Goal: Task Accomplishment & Management: Manage account settings

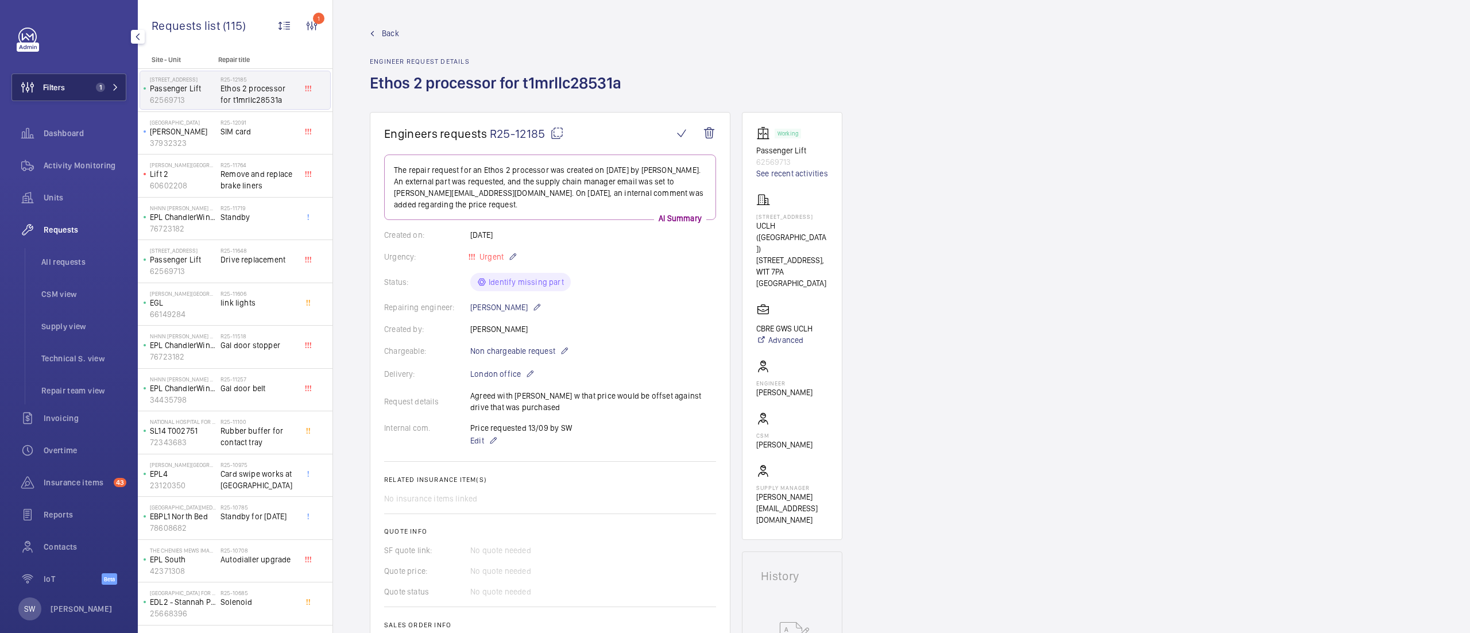
click at [51, 85] on span "Filters" at bounding box center [54, 87] width 22 height 11
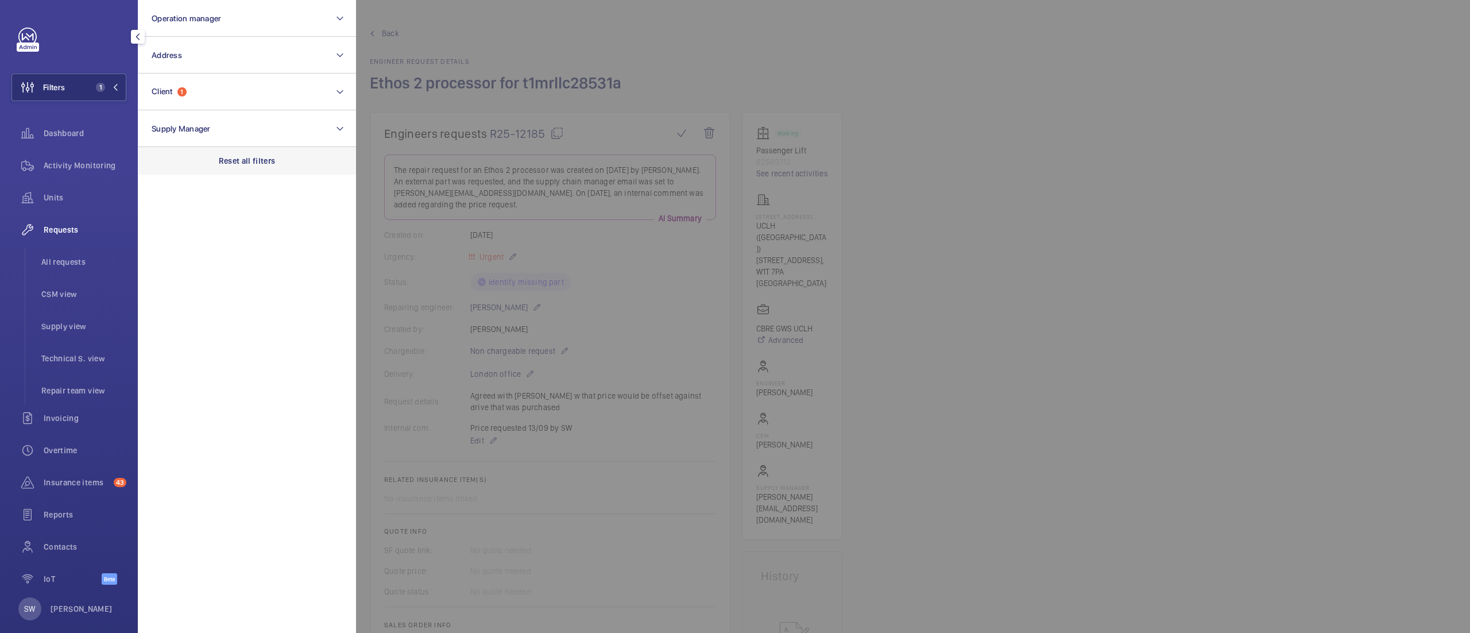
click at [265, 161] on p "Reset all filters" at bounding box center [247, 160] width 57 height 11
click at [209, 78] on button "Client" at bounding box center [247, 91] width 218 height 37
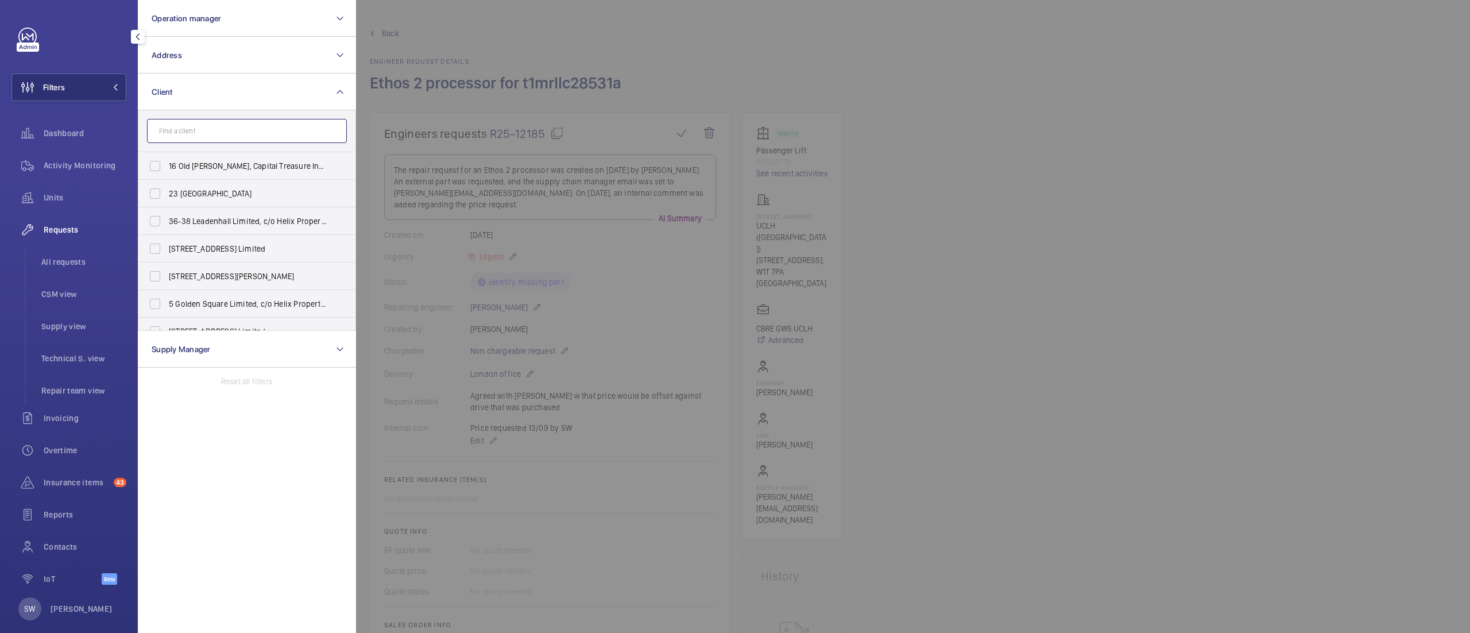
click at [225, 138] on input "text" at bounding box center [247, 131] width 200 height 24
type input "z"
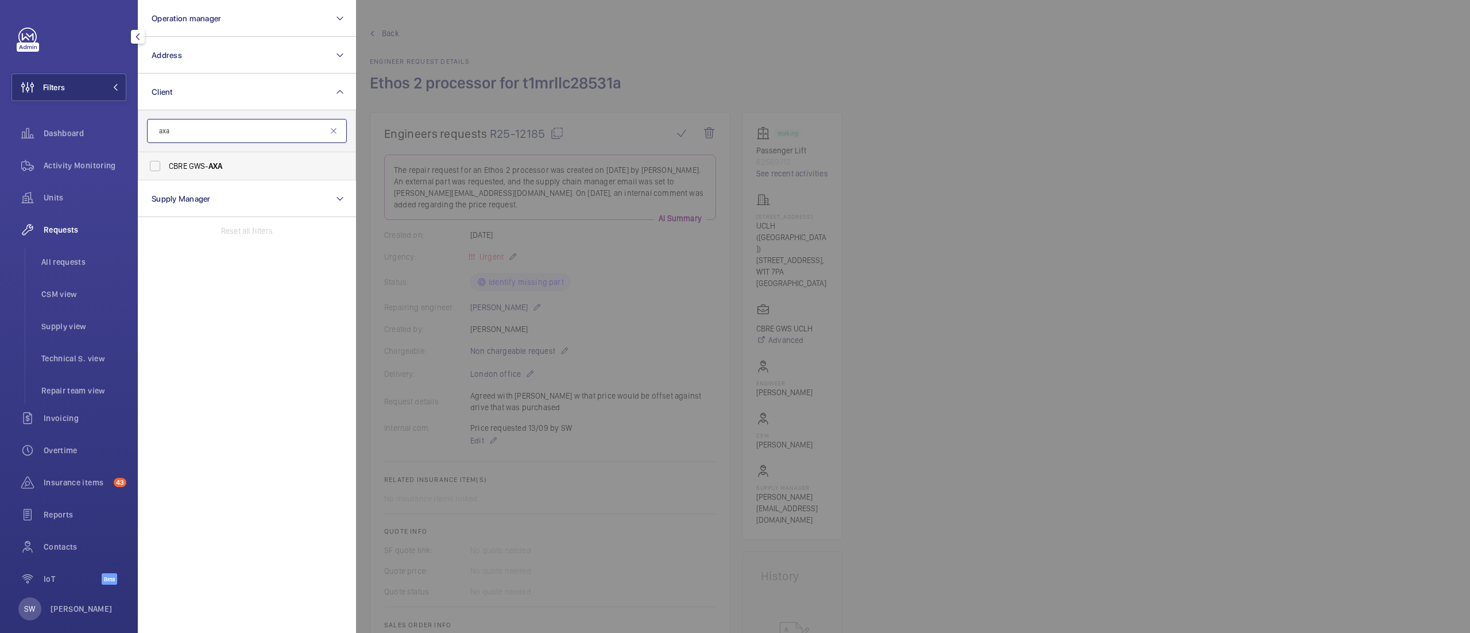
type input "axa"
click at [198, 167] on span "CBRE GWS- AXA" at bounding box center [248, 165] width 158 height 11
click at [167, 167] on input "CBRE GWS- AXA" at bounding box center [155, 165] width 23 height 23
checkbox input "true"
click at [83, 164] on span "Activity Monitoring" at bounding box center [85, 165] width 83 height 11
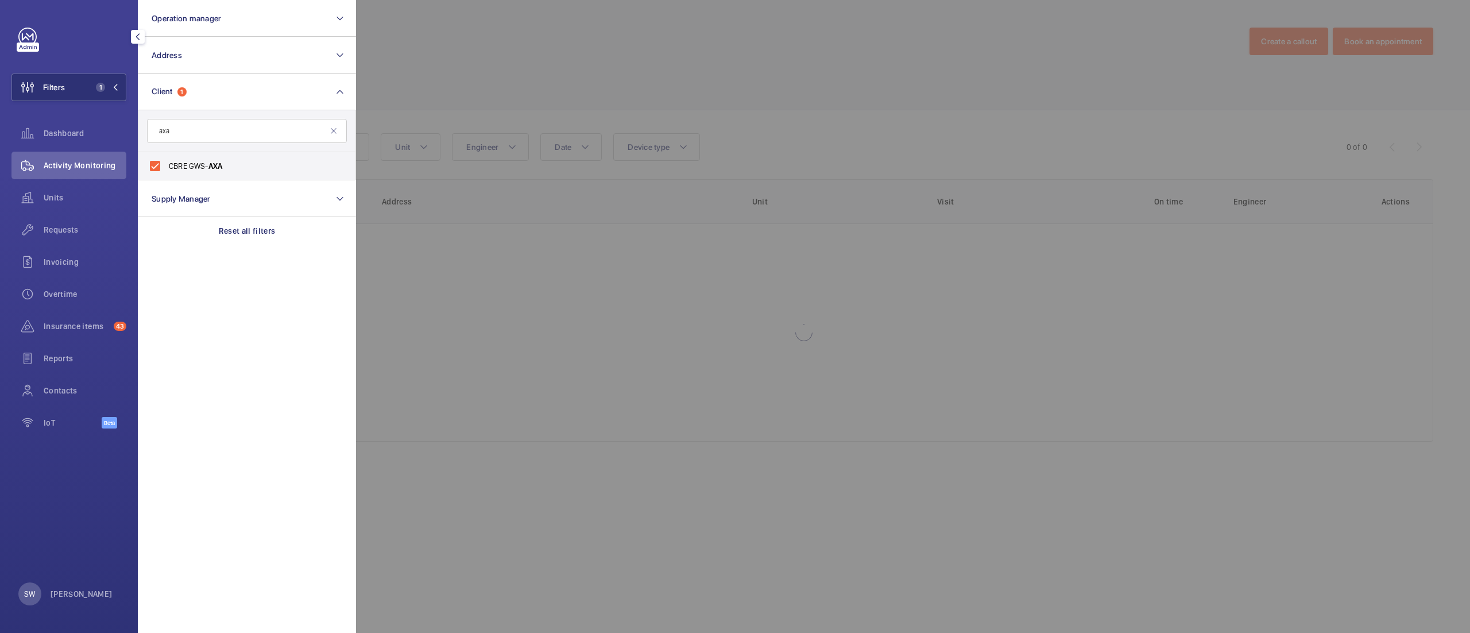
click at [906, 116] on div at bounding box center [1091, 316] width 1470 height 633
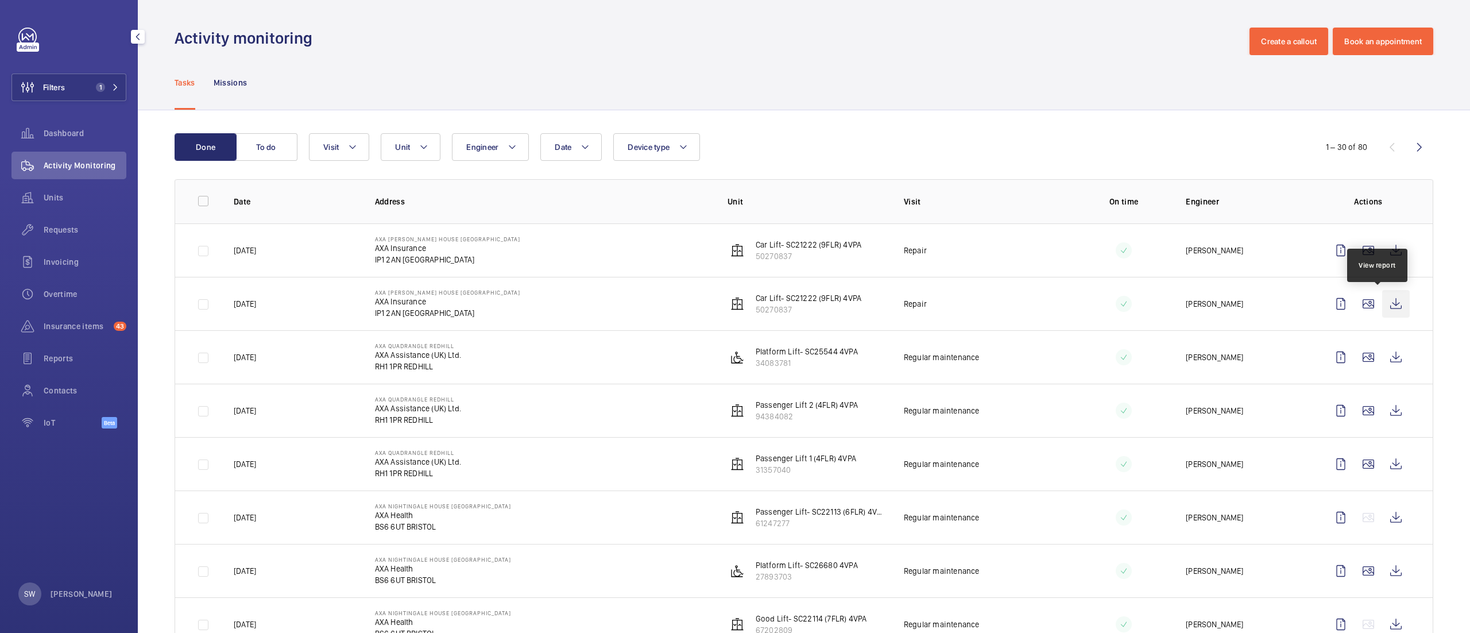
click at [1382, 313] on wm-front-icon-button at bounding box center [1396, 304] width 28 height 28
click at [1382, 254] on wm-front-icon-button at bounding box center [1396, 251] width 28 height 28
click at [99, 84] on span "1" at bounding box center [100, 87] width 9 height 9
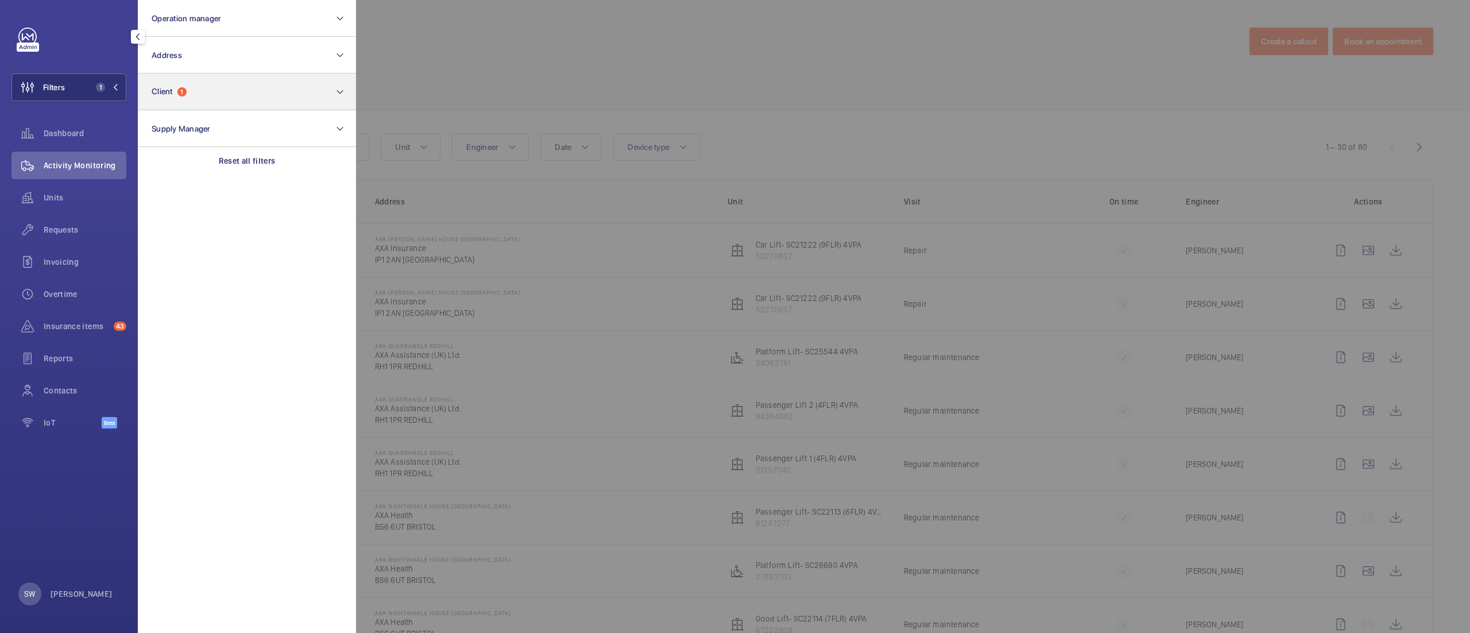
drag, startPoint x: 262, startPoint y: 173, endPoint x: 220, endPoint y: 98, distance: 85.8
click at [262, 172] on div "Reset all filters" at bounding box center [247, 161] width 218 height 28
click at [203, 73] on button "Client" at bounding box center [247, 91] width 218 height 37
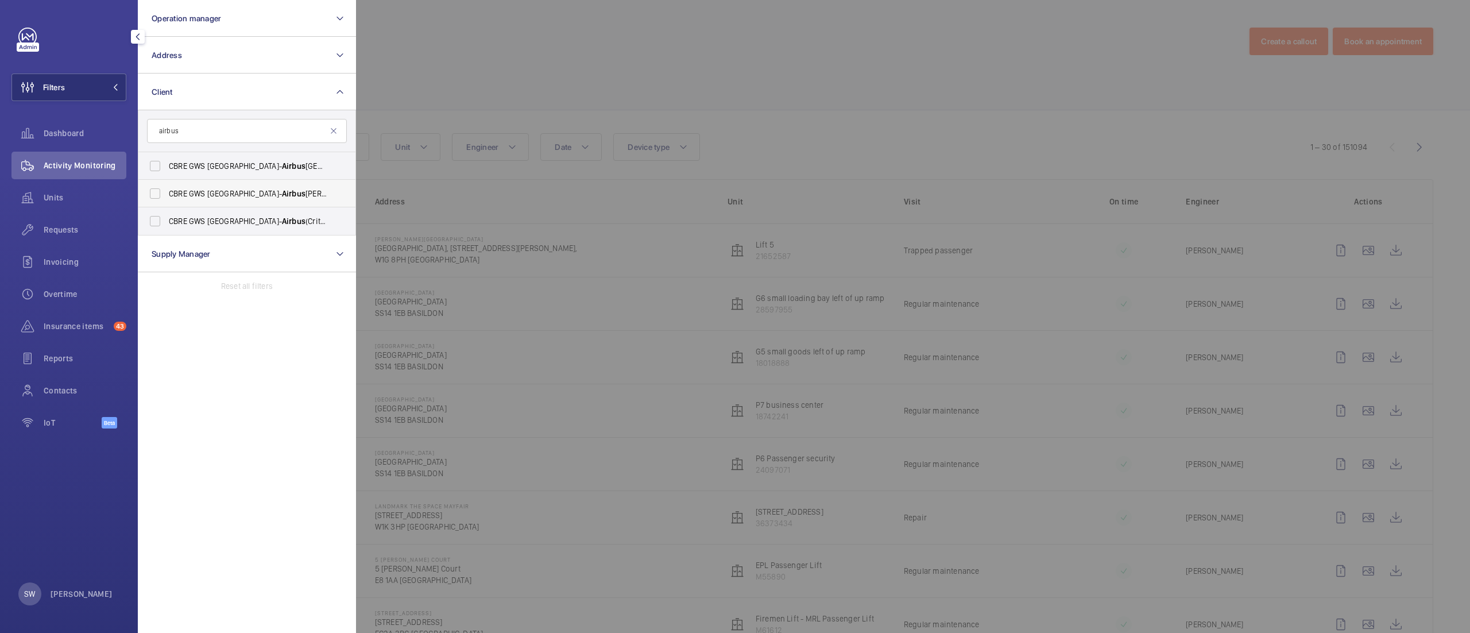
type input "airbus"
click at [282, 190] on span "Airbus" at bounding box center [294, 193] width 24 height 9
click at [167, 190] on input "CBRE GWS UK- Airbus [PERSON_NAME]" at bounding box center [155, 193] width 23 height 23
checkbox input "true"
click at [715, 108] on div at bounding box center [1091, 316] width 1470 height 633
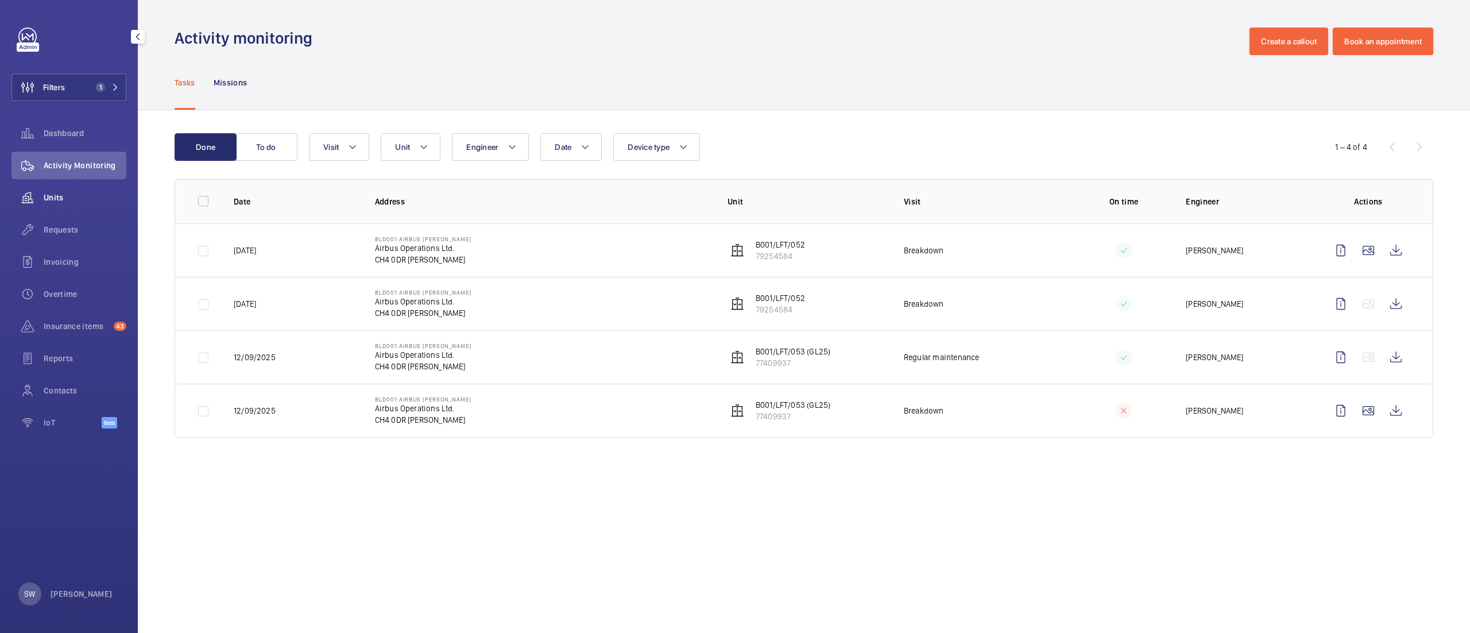
click at [71, 197] on span "Units" at bounding box center [85, 197] width 83 height 11
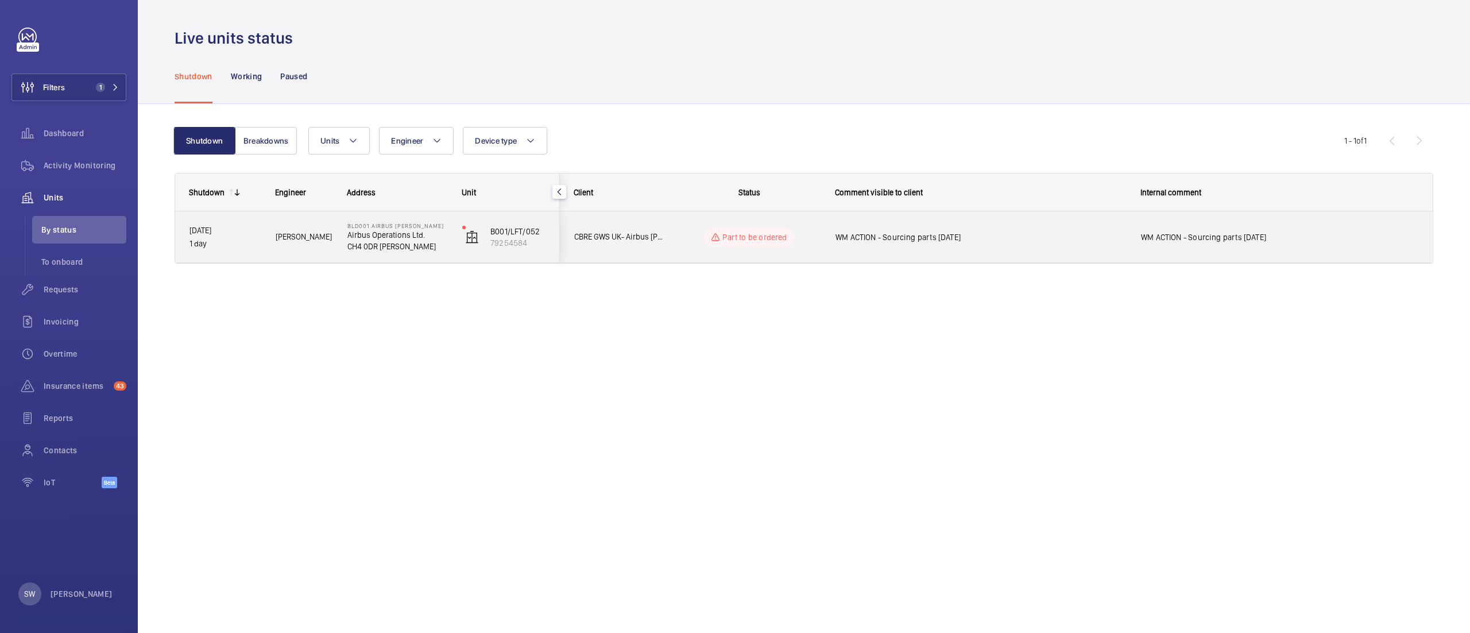
click at [1077, 227] on div "WM ACTION - Sourcing parts [DATE]" at bounding box center [980, 237] width 291 height 26
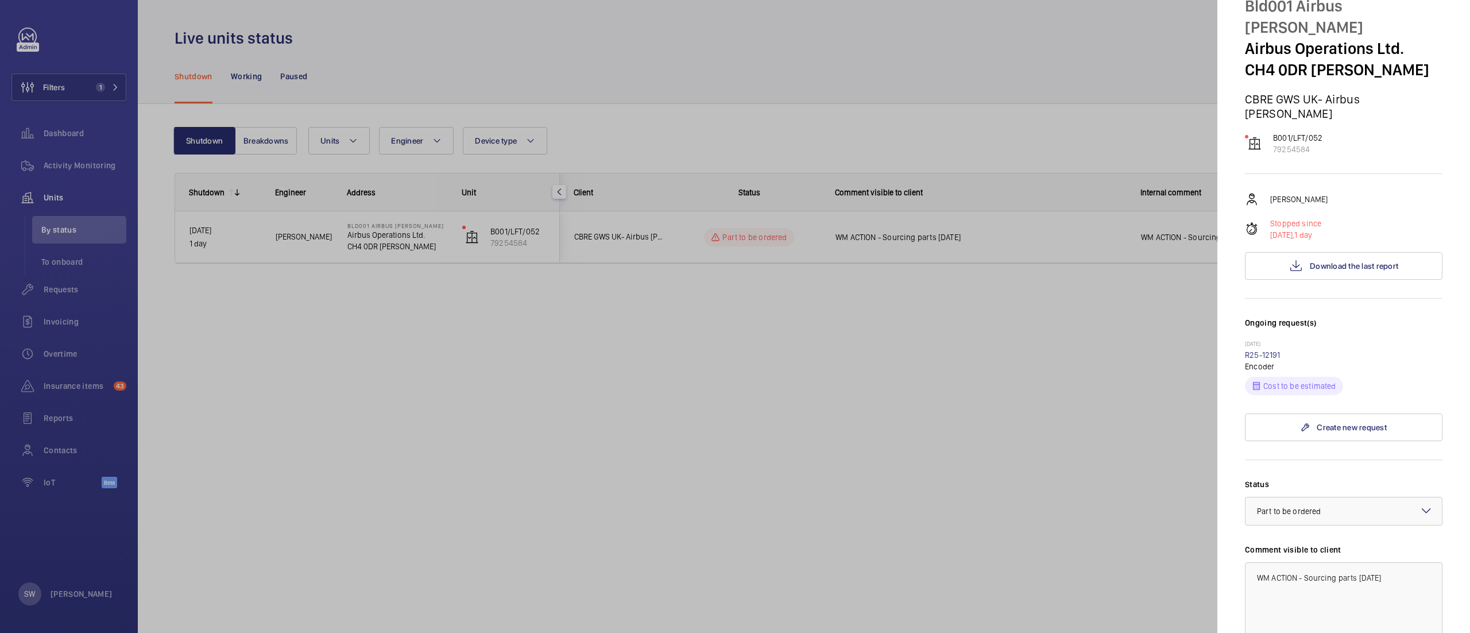
scroll to position [71, 0]
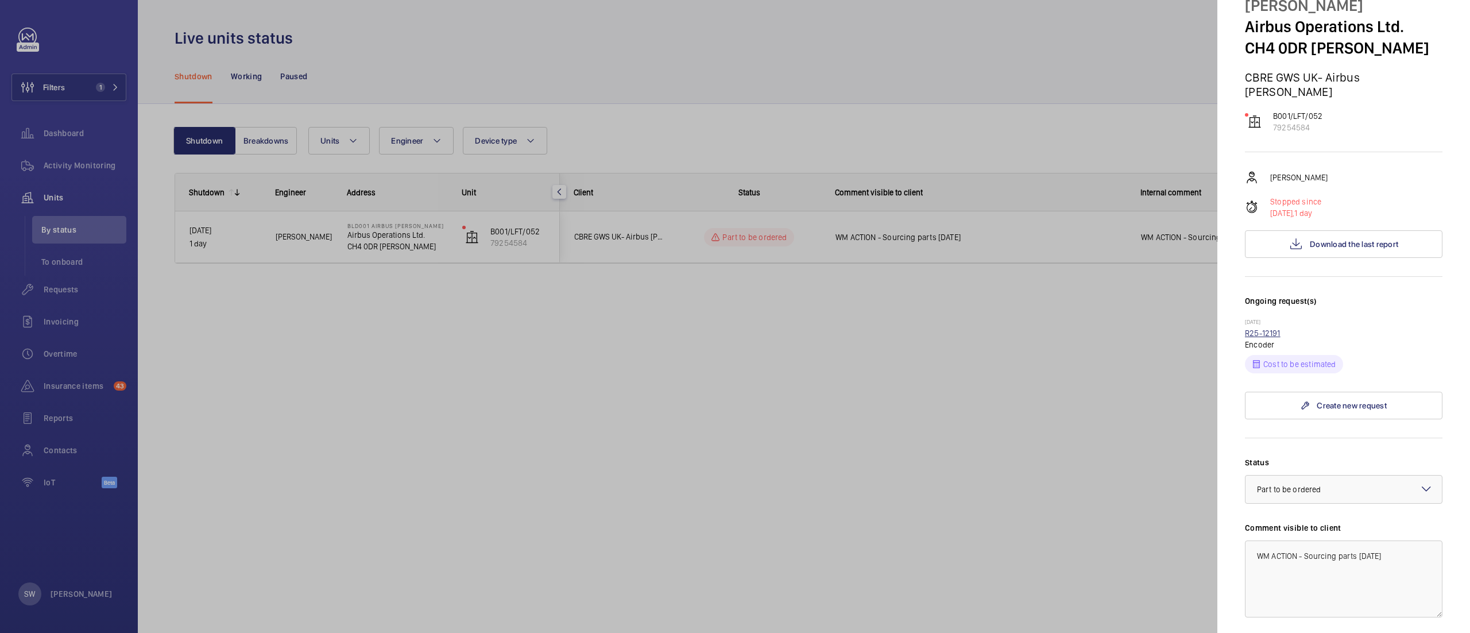
click at [1270, 328] on link "R25-12191" at bounding box center [1263, 332] width 36 height 9
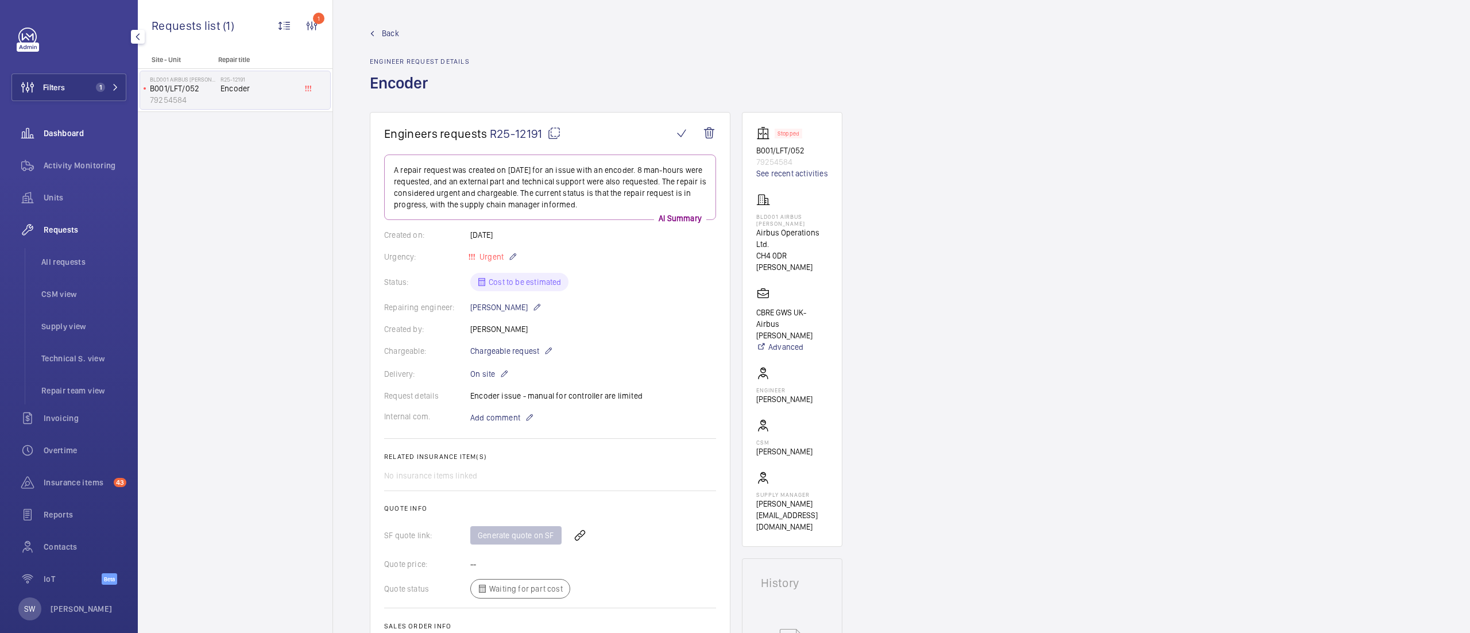
click at [90, 132] on span "Dashboard" at bounding box center [85, 132] width 83 height 11
